Goal: Complete Application Form: Complete application form

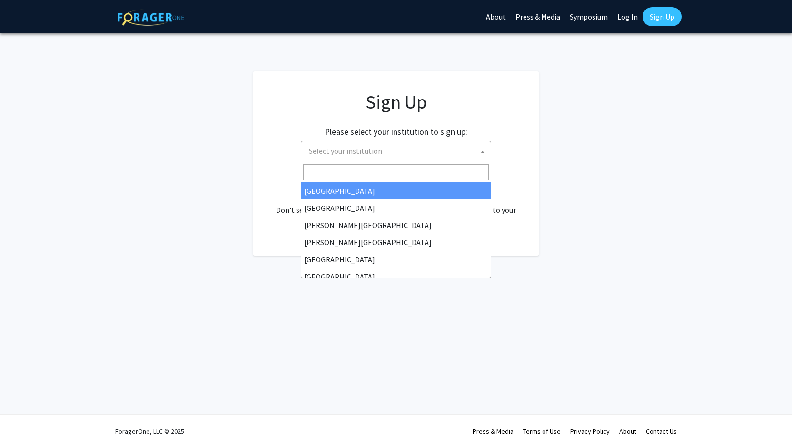
click at [412, 149] on span "Select your institution" at bounding box center [398, 151] width 186 height 20
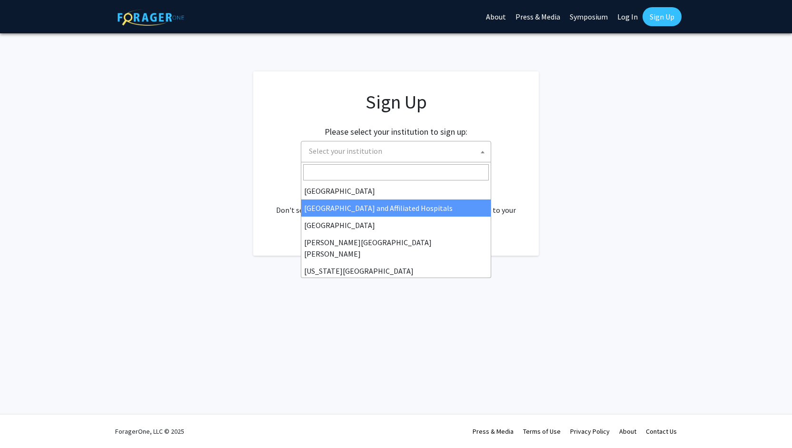
scroll to position [138, 0]
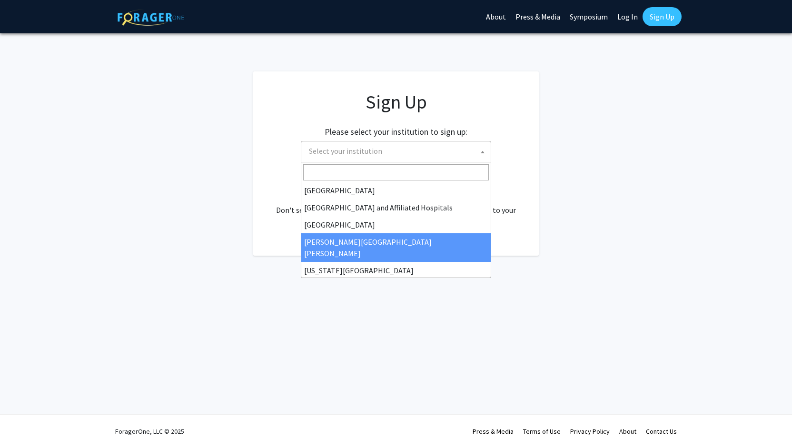
select select "1"
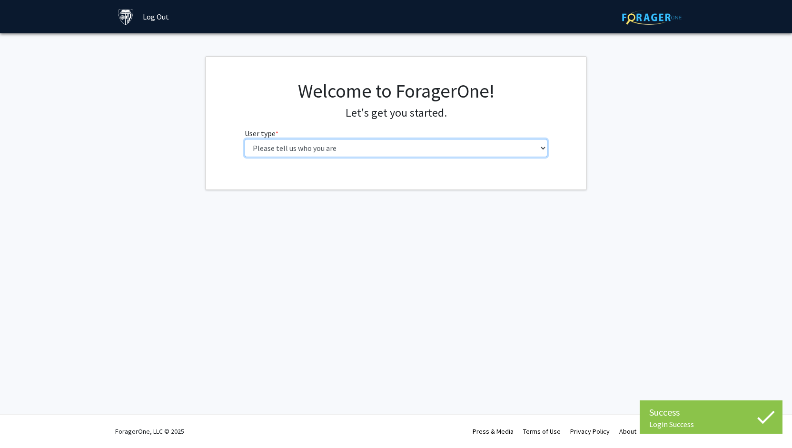
click at [366, 152] on select "Please tell us who you are Undergraduate Student Master's Student Doctoral Cand…" at bounding box center [396, 148] width 303 height 18
select select "2: masters"
click at [245, 139] on select "Please tell us who you are Undergraduate Student Master's Student Doctoral Cand…" at bounding box center [396, 148] width 303 height 18
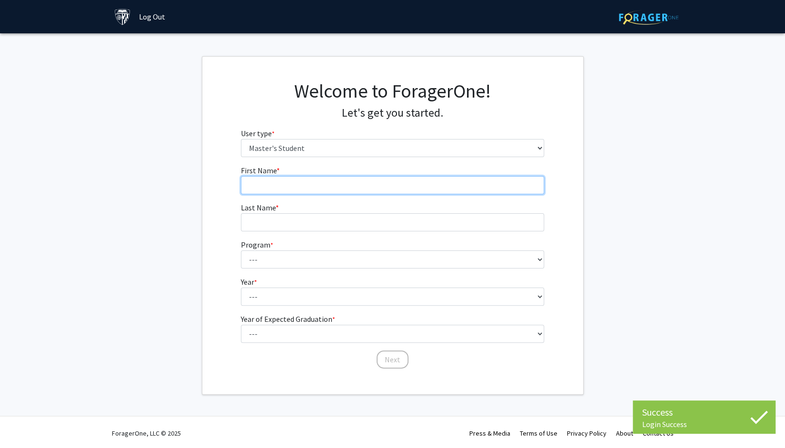
click at [315, 187] on input "First Name * required" at bounding box center [392, 185] width 303 height 18
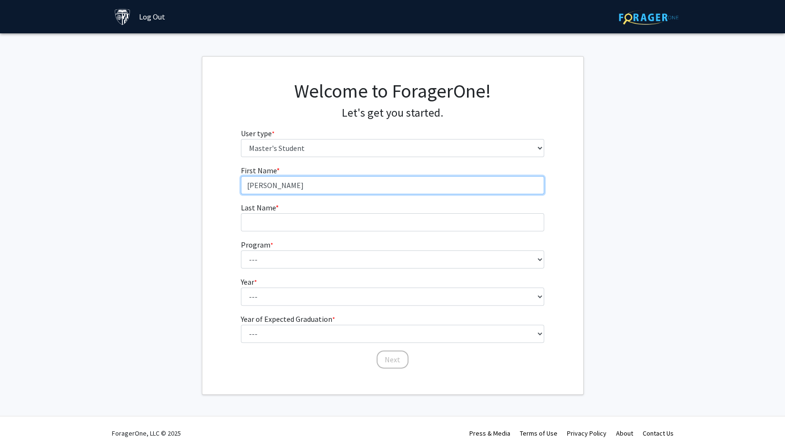
type input "David"
click at [259, 212] on label "Last Name * required" at bounding box center [260, 207] width 38 height 11
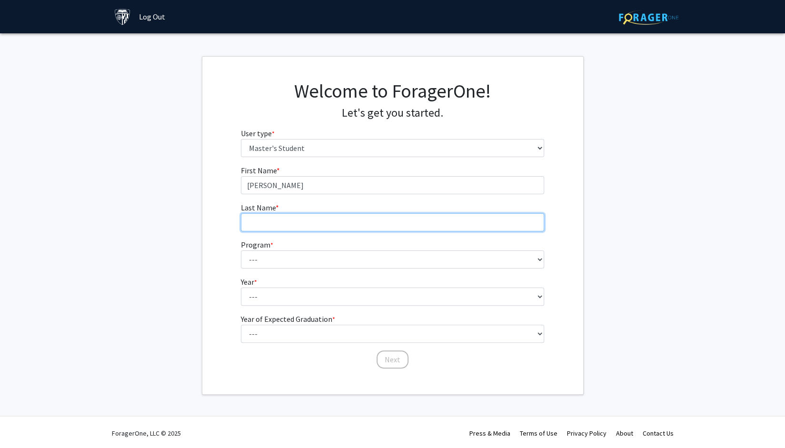
click at [259, 213] on input "Last Name * required" at bounding box center [392, 222] width 303 height 18
type input "Young"
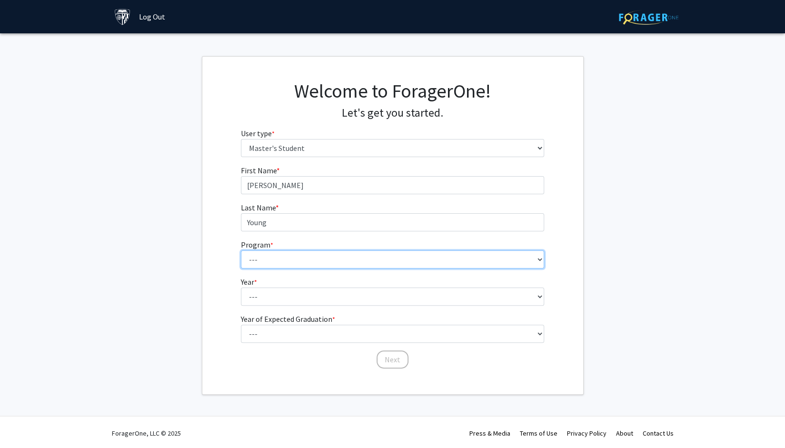
click at [260, 259] on select "--- Anatomy Education Applied and Computational Mathematics Applied Biomedical …" at bounding box center [392, 259] width 303 height 18
select select "15: 8"
click at [241, 250] on select "--- Anatomy Education Applied and Computational Mathematics Applied Biomedical …" at bounding box center [392, 259] width 303 height 18
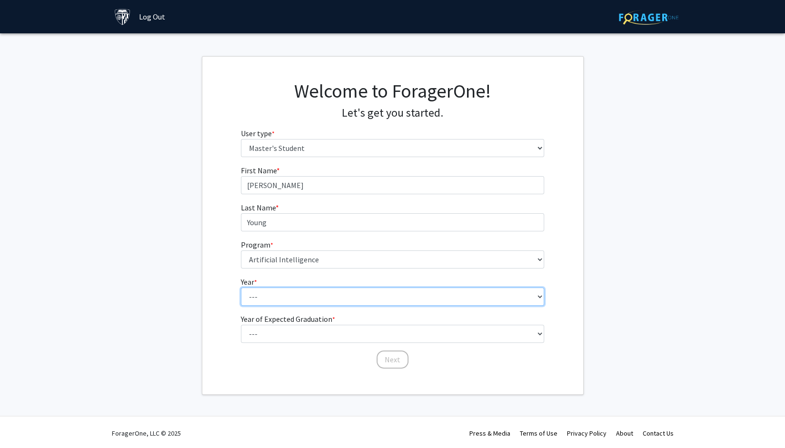
click at [290, 294] on select "--- First Year Second Year" at bounding box center [392, 296] width 303 height 18
select select "1: first_year"
click at [241, 287] on select "--- First Year Second Year" at bounding box center [392, 296] width 303 height 18
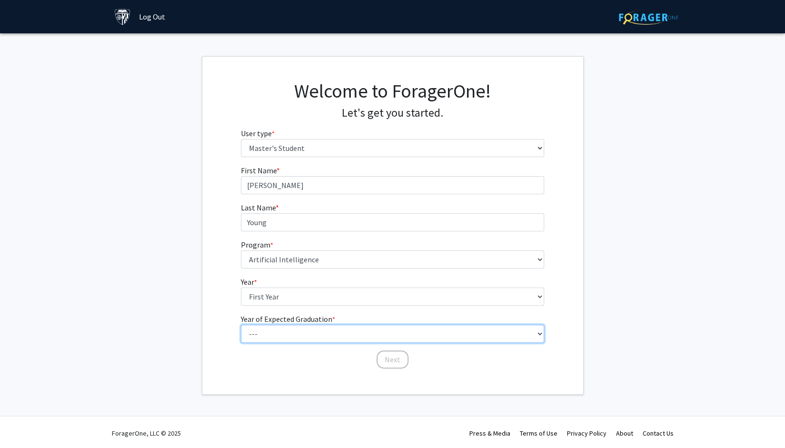
click at [305, 334] on select "--- 2025 2026 2027 2028 2029 2030 2031 2032 2033 2034" at bounding box center [392, 334] width 303 height 18
select select "4: 2028"
click at [241, 325] on select "--- 2025 2026 2027 2028 2029 2030 2031 2032 2033 2034" at bounding box center [392, 334] width 303 height 18
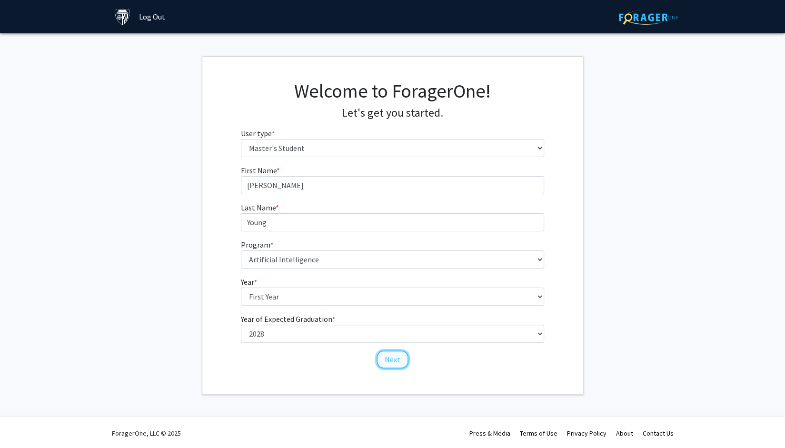
click at [393, 358] on button "Next" at bounding box center [392, 359] width 32 height 18
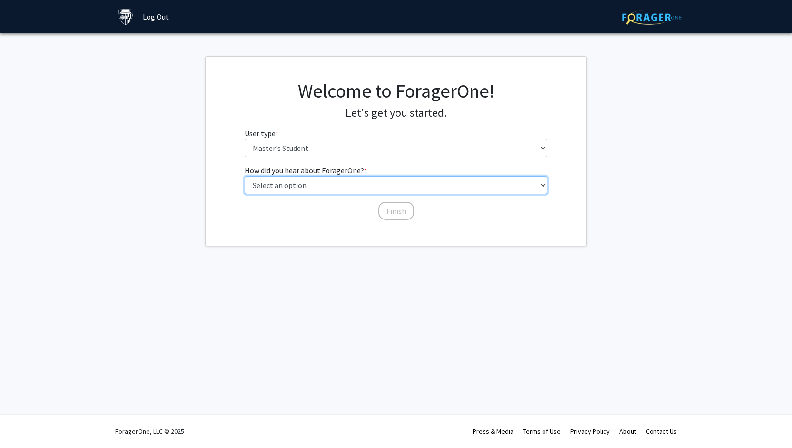
click at [344, 176] on select "Select an option Peer/student recommendation Faculty/staff recommendation Unive…" at bounding box center [396, 185] width 303 height 18
select select "3: university_website"
click at [245, 176] on select "Select an option Peer/student recommendation Faculty/staff recommendation Unive…" at bounding box center [396, 185] width 303 height 18
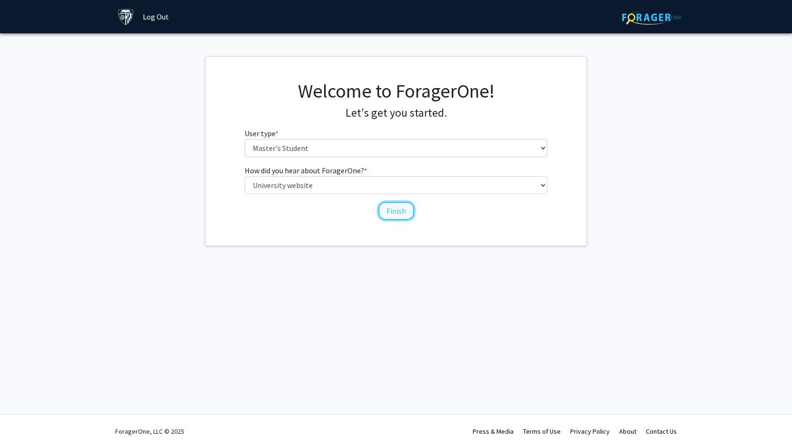
click at [398, 213] on button "Finish" at bounding box center [396, 211] width 36 height 18
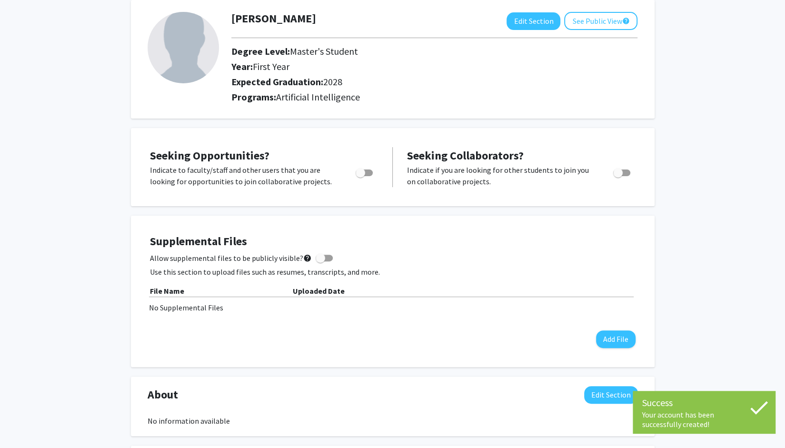
scroll to position [52, 0]
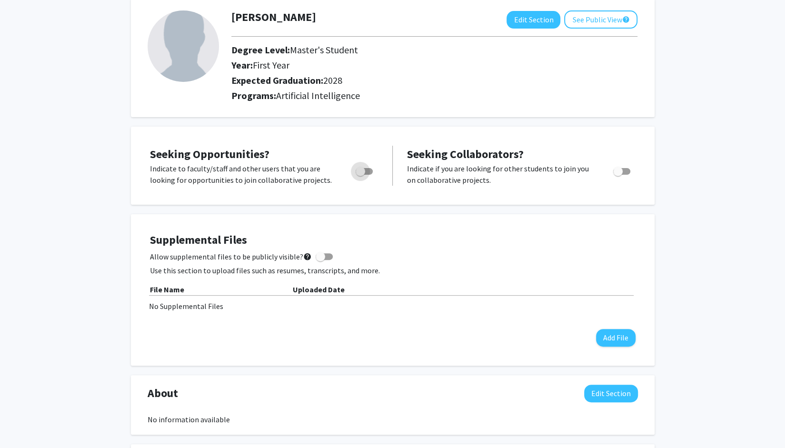
click at [364, 171] on span "Toggle" at bounding box center [360, 172] width 10 height 10
click at [360, 175] on input "Are you actively seeking opportunities?" at bounding box center [360, 175] width 0 height 0
checkbox input "true"
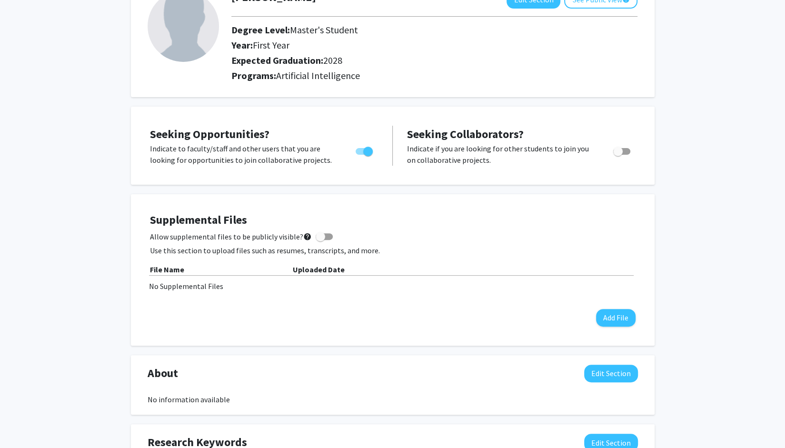
scroll to position [0, 0]
